Goal: Task Accomplishment & Management: Complete application form

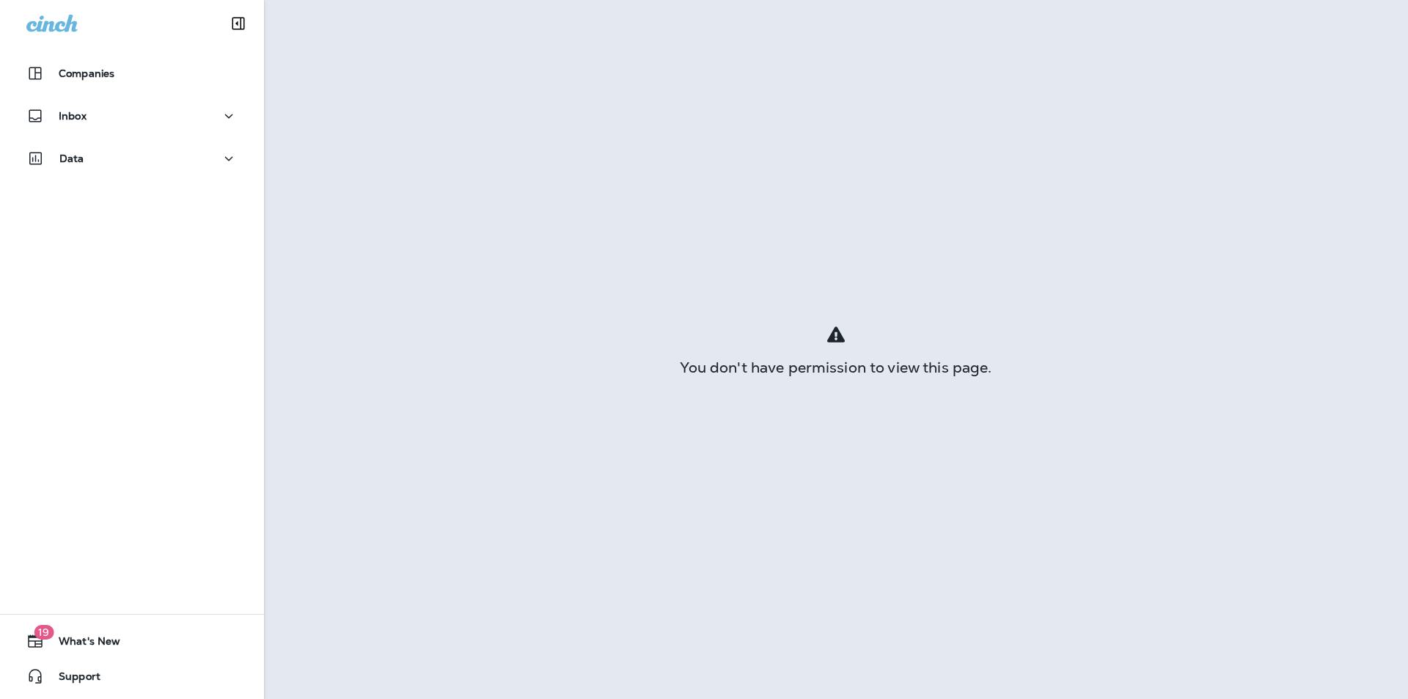
click at [84, 132] on div "Inbox" at bounding box center [132, 119] width 264 height 37
click at [92, 117] on div "Inbox" at bounding box center [131, 116] width 211 height 18
click at [105, 164] on button "Text Messages" at bounding box center [132, 153] width 235 height 31
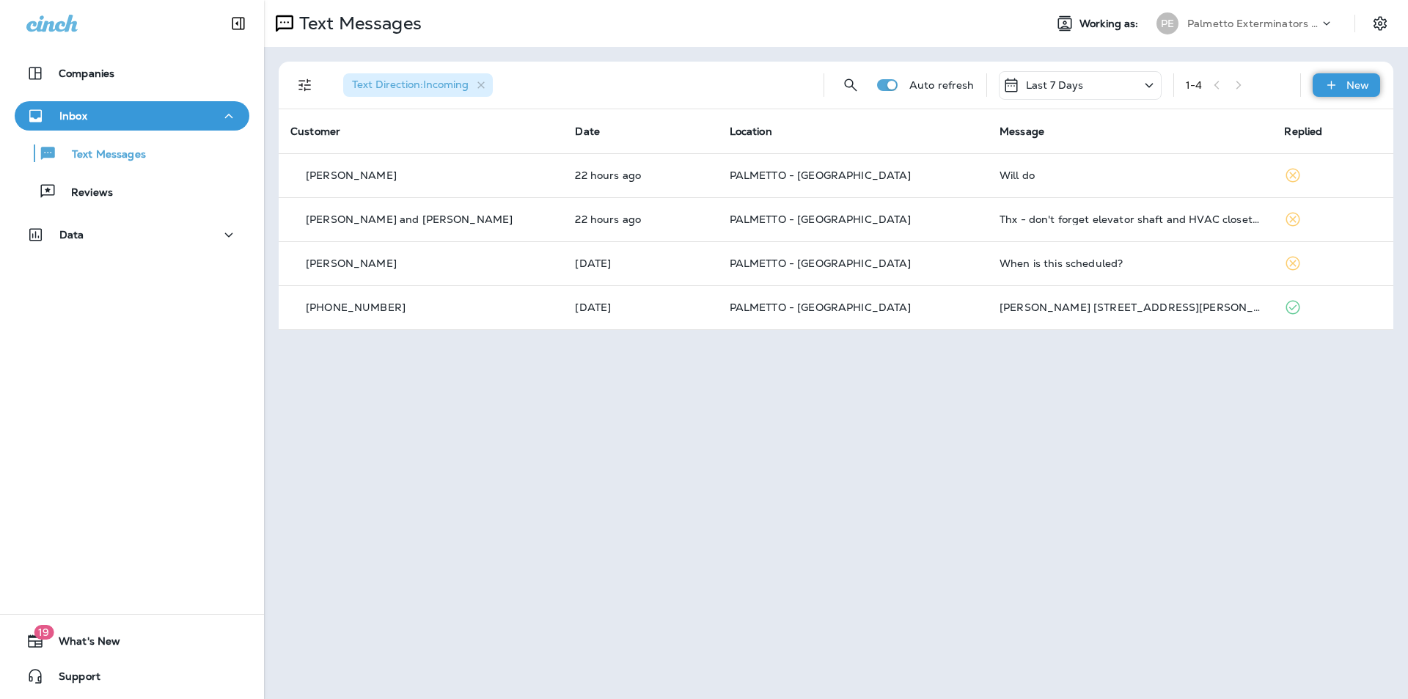
click at [1341, 80] on div "New" at bounding box center [1346, 84] width 67 height 23
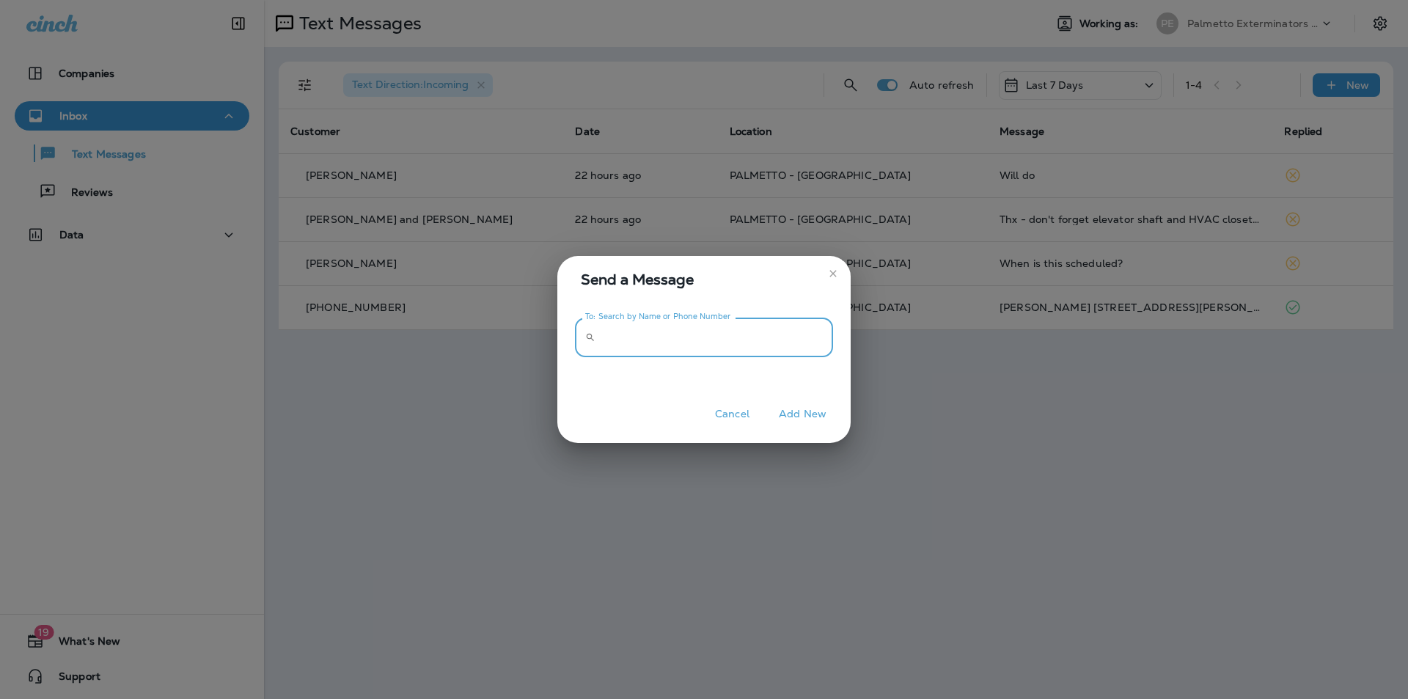
click at [692, 343] on input "To: Search by Name or Phone Number" at bounding box center [717, 337] width 232 height 39
type input "**********"
click at [807, 417] on button "Add New" at bounding box center [802, 414] width 62 height 23
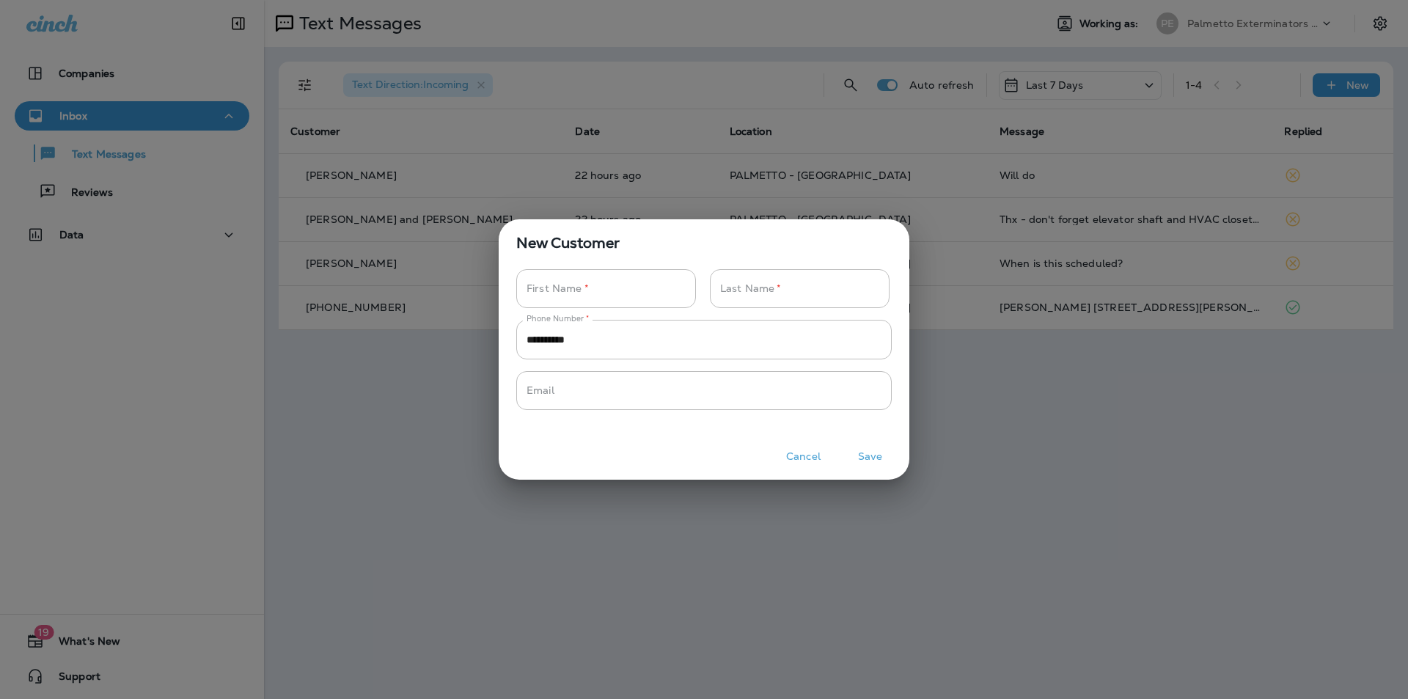
click at [791, 451] on button "Cancel" at bounding box center [803, 456] width 55 height 23
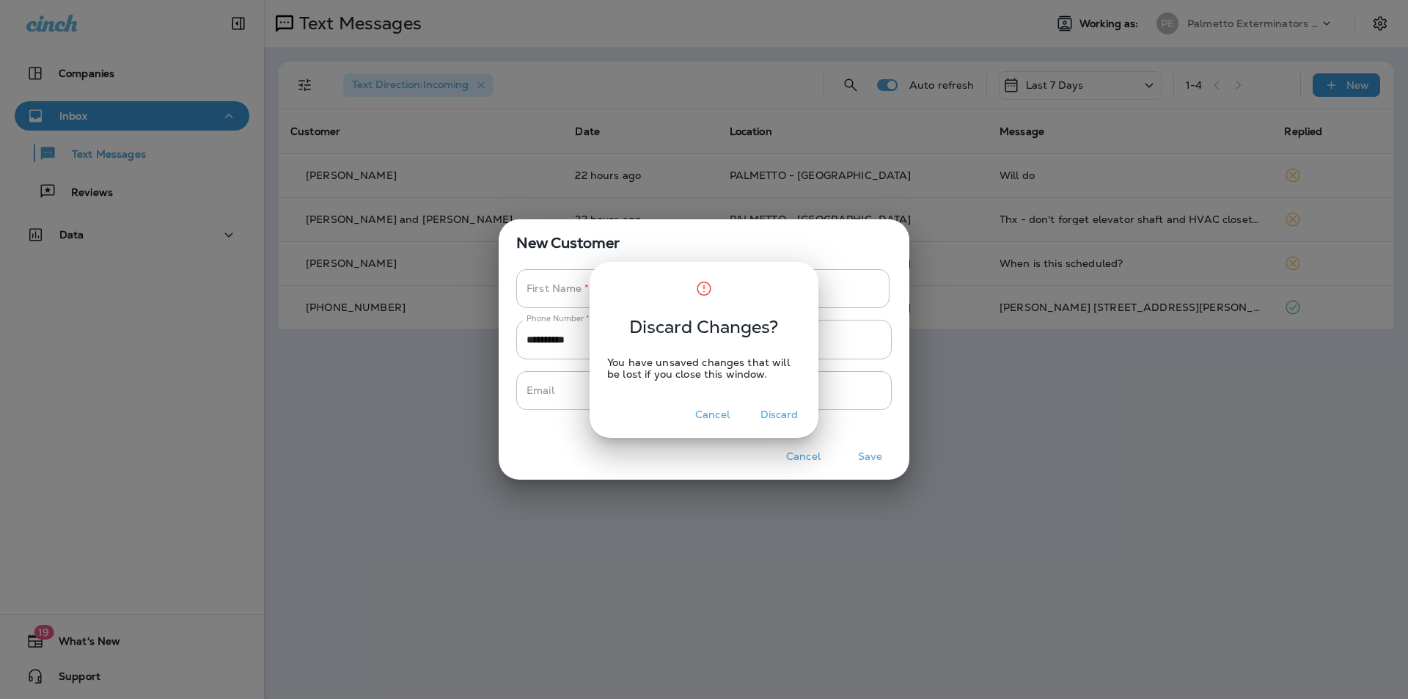
click at [703, 414] on button "Cancel" at bounding box center [712, 414] width 55 height 23
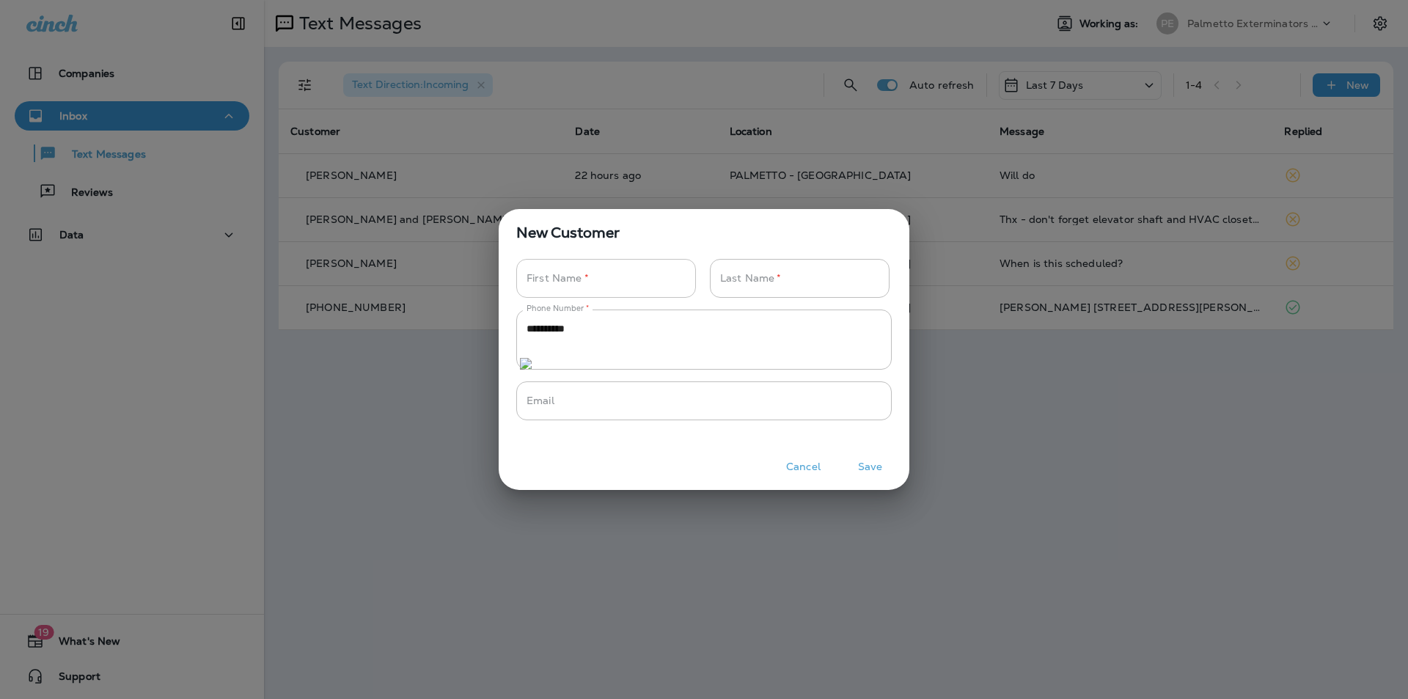
click at [554, 294] on input "Phone Number   *" at bounding box center [598, 278] width 164 height 39
click at [566, 284] on label "First Name   *" at bounding box center [558, 278] width 62 height 15
click at [566, 284] on input "Phone Number   *" at bounding box center [598, 278] width 164 height 39
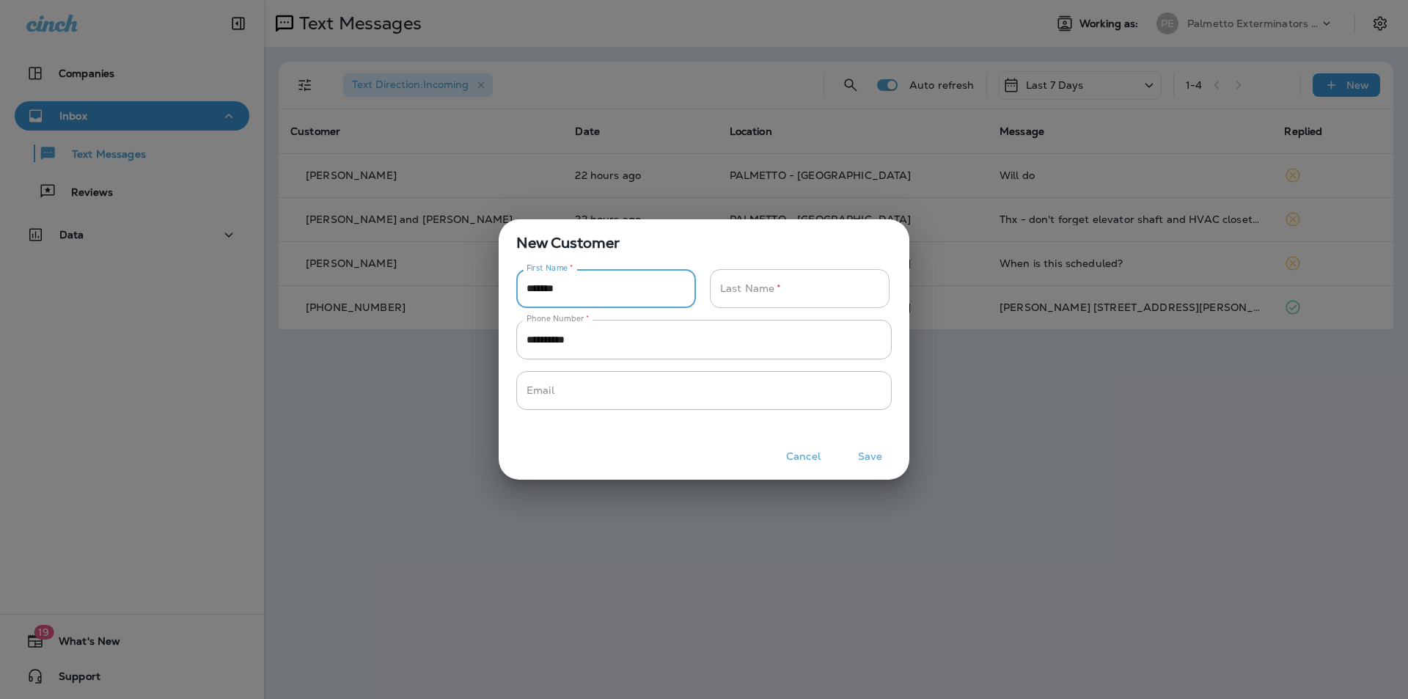
type input "*******"
click at [778, 291] on input "Phone Number   *" at bounding box center [792, 288] width 164 height 39
type input "******"
click at [879, 460] on button "Save" at bounding box center [870, 456] width 55 height 23
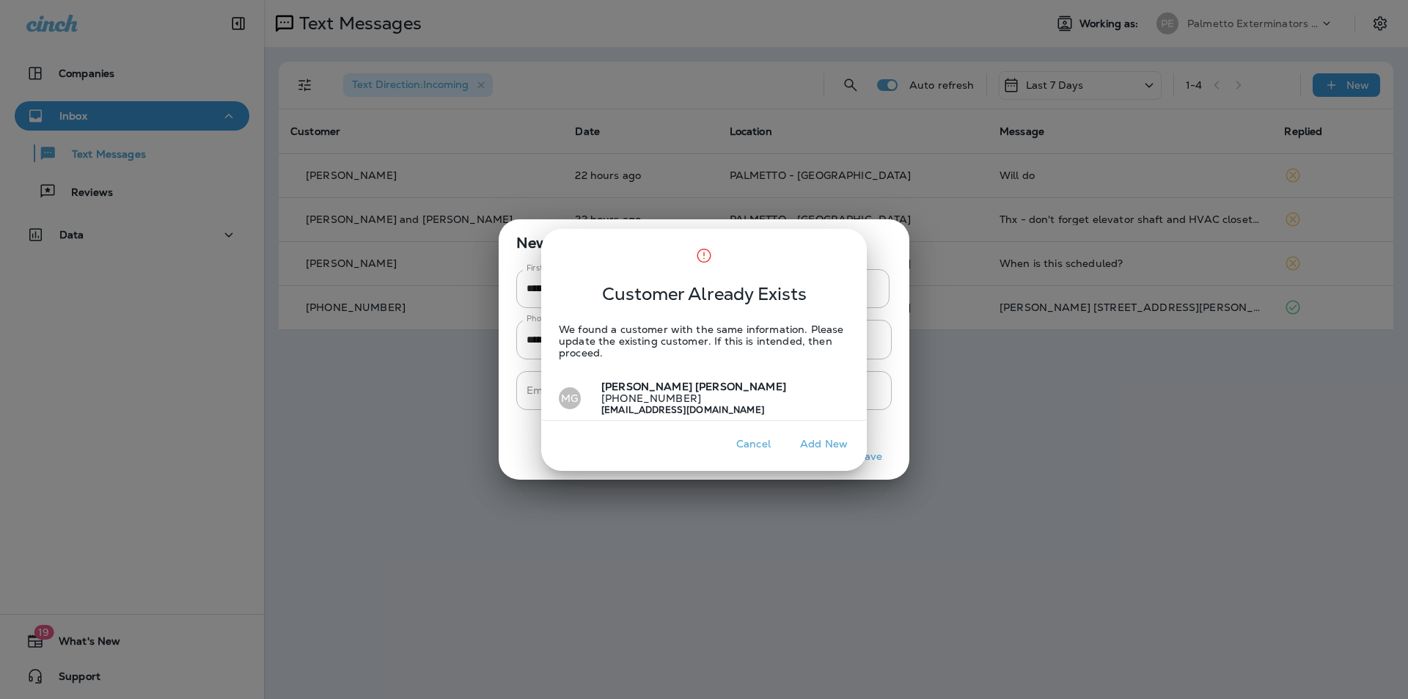
click at [757, 447] on button "Cancel" at bounding box center [753, 444] width 55 height 23
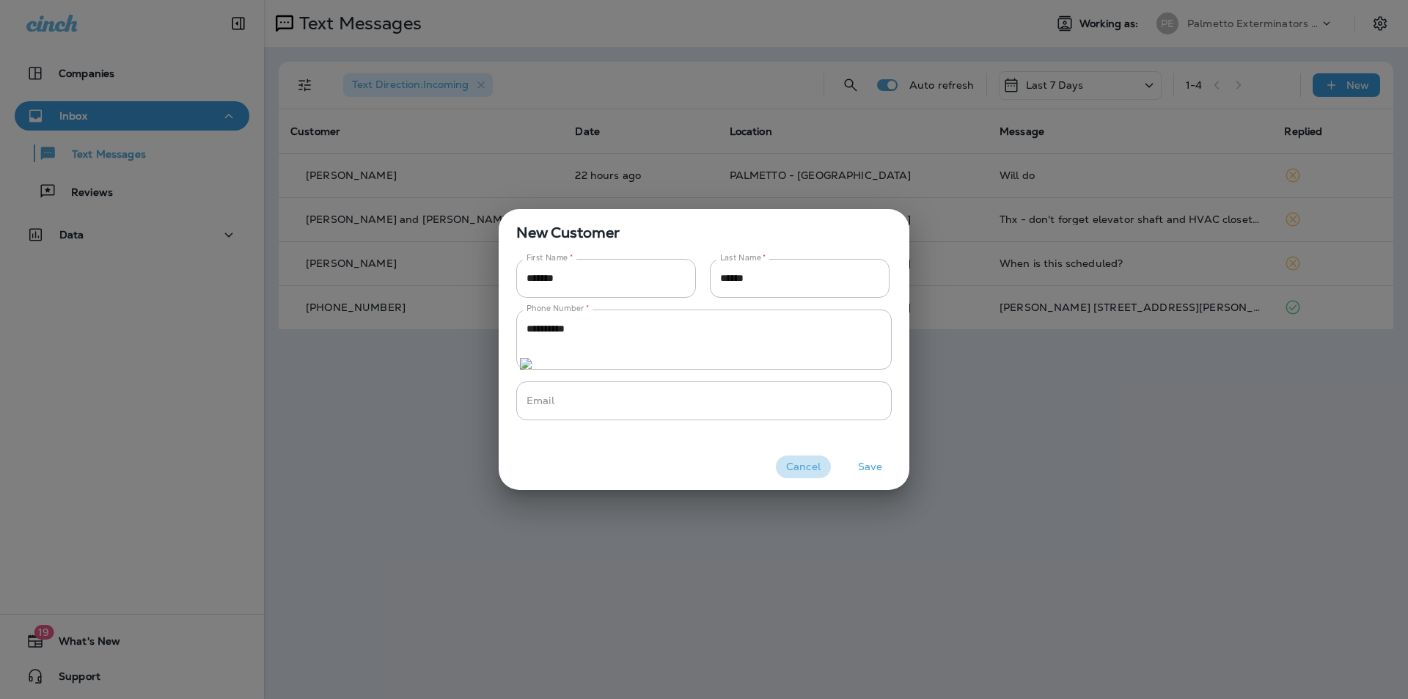
click at [791, 463] on button "Cancel" at bounding box center [803, 466] width 55 height 23
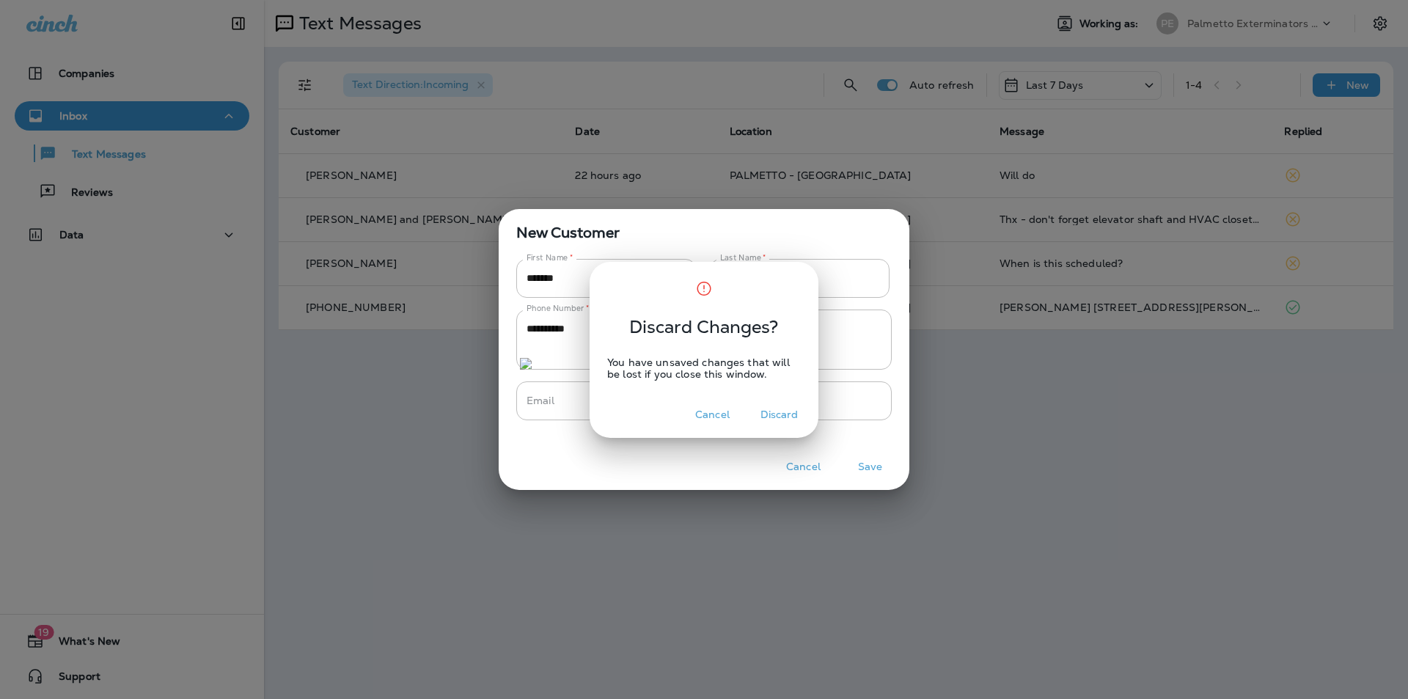
click at [708, 417] on button "Cancel" at bounding box center [712, 414] width 55 height 23
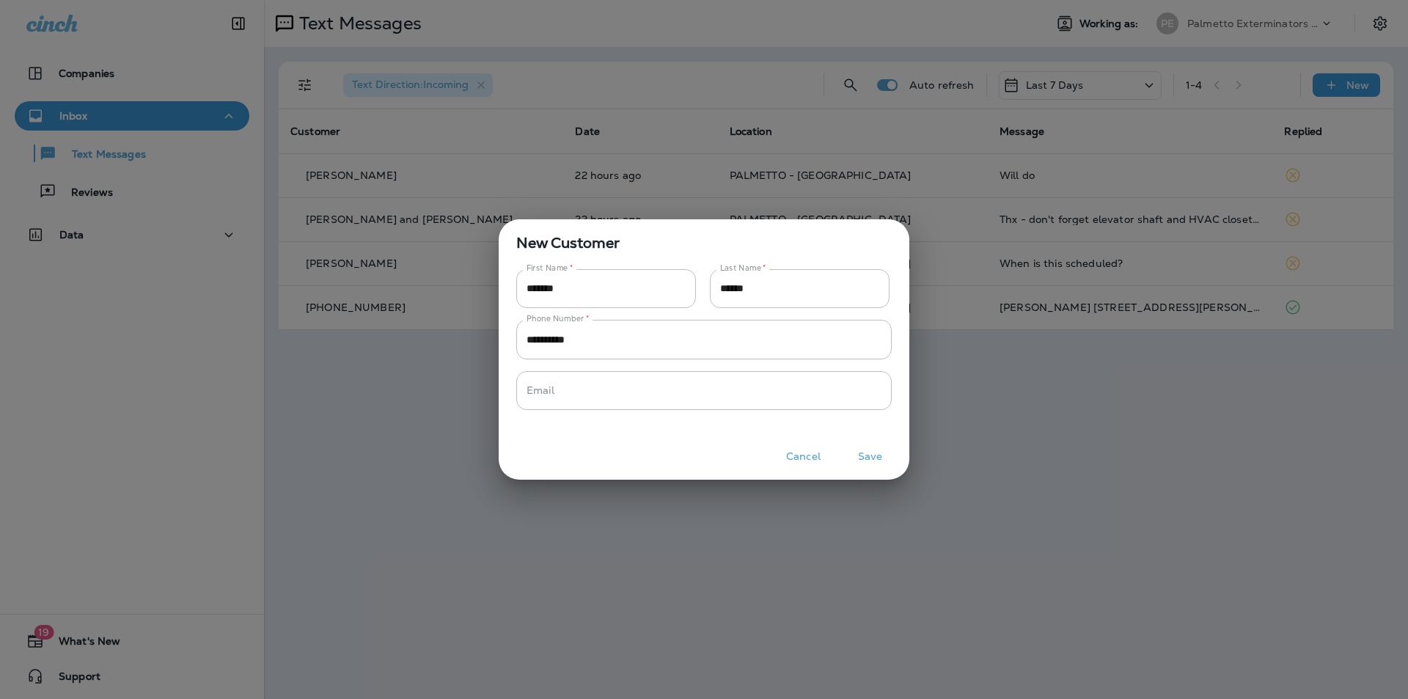
click at [815, 456] on button "Cancel" at bounding box center [803, 456] width 55 height 23
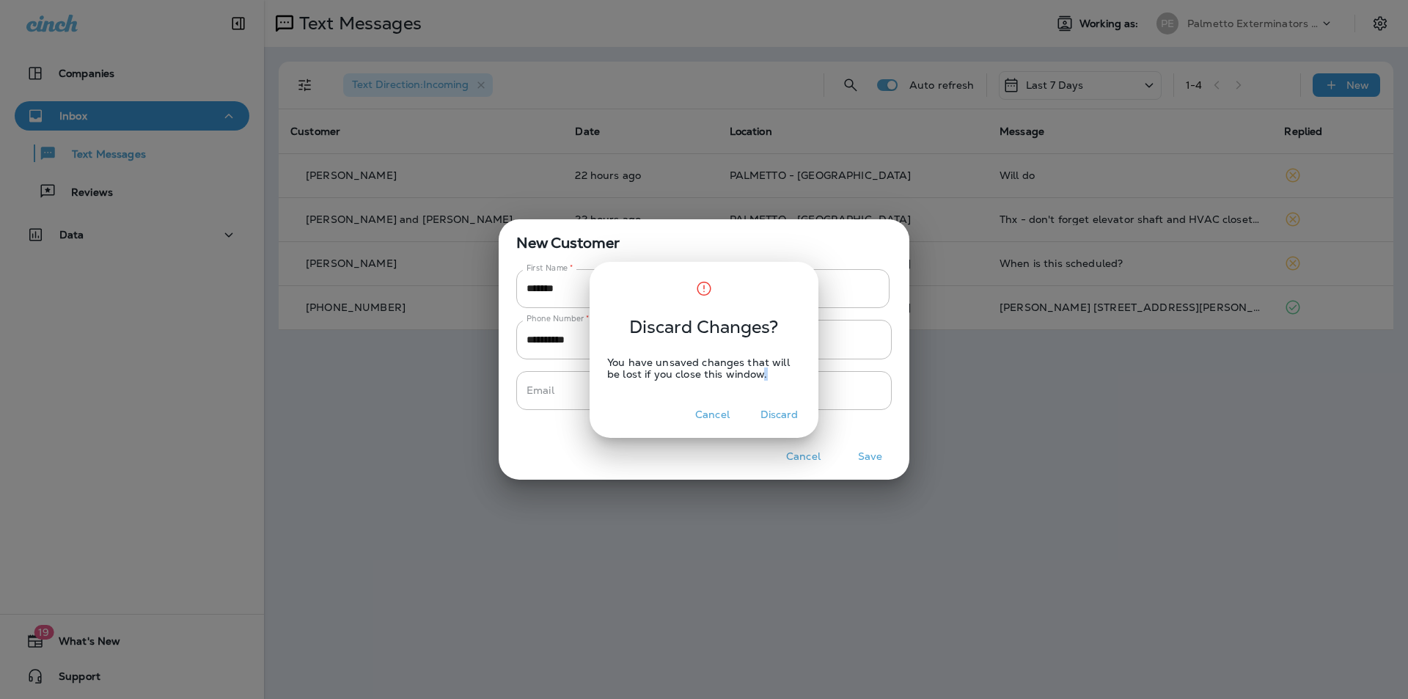
click at [815, 456] on div "Discard Changes? You have unsaved changes that will be lost if you close this w…" at bounding box center [704, 349] width 1408 height 699
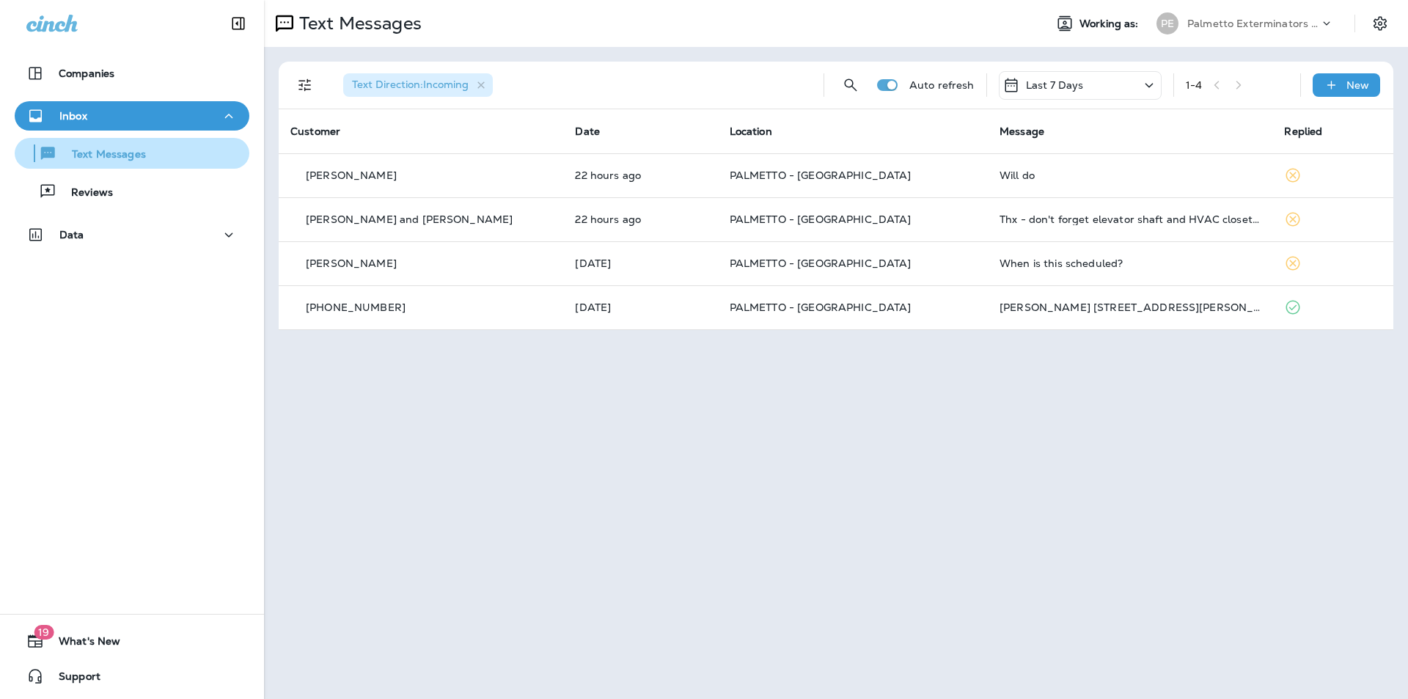
click at [106, 160] on p "Text Messages" at bounding box center [101, 155] width 89 height 14
click at [845, 86] on icon "Search Messages" at bounding box center [851, 85] width 18 height 18
click at [744, 89] on input "text" at bounding box center [786, 84] width 131 height 39
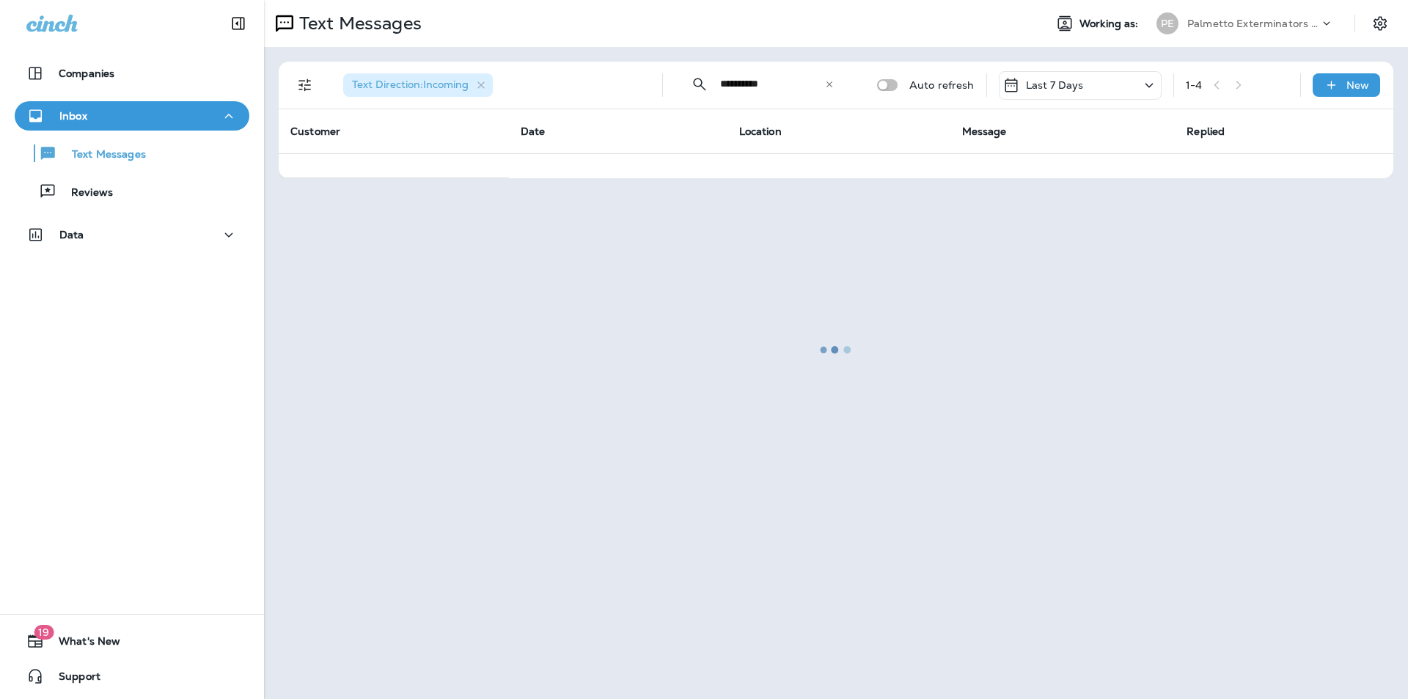
type input "**********"
